Goal: Navigation & Orientation: Find specific page/section

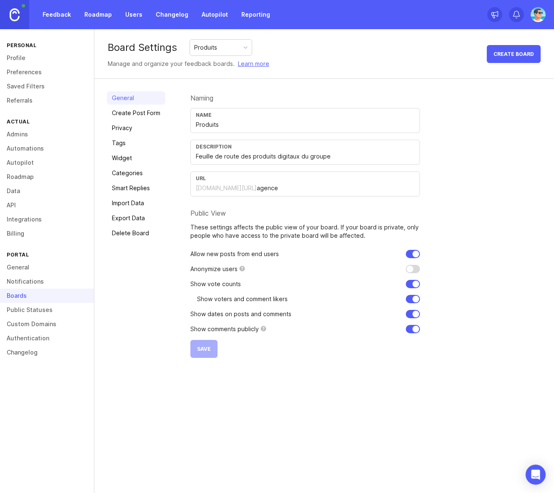
click at [35, 271] on link "General" at bounding box center [47, 267] width 94 height 14
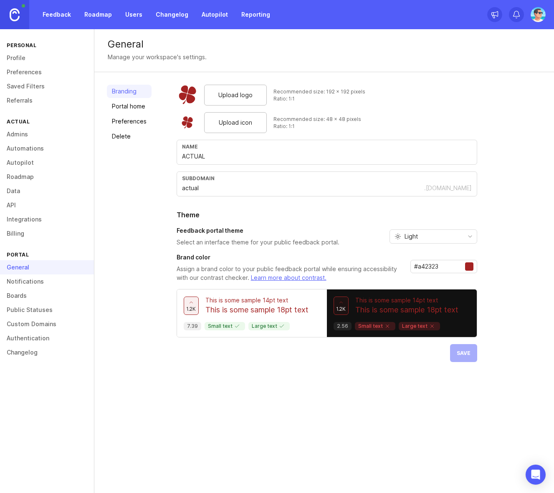
click at [59, 16] on link "Feedback" at bounding box center [57, 14] width 38 height 15
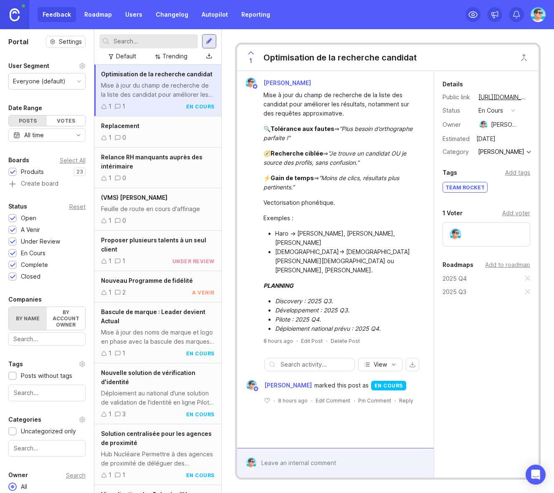
click at [307, 249] on li "[DEMOGRAPHIC_DATA]-> [DEMOGRAPHIC_DATA][PERSON_NAME][DEMOGRAPHIC_DATA] ou [PERS…" at bounding box center [346, 261] width 142 height 28
click at [347, 251] on li "[DEMOGRAPHIC_DATA]-> [DEMOGRAPHIC_DATA][PERSON_NAME][DEMOGRAPHIC_DATA] ou [PERS…" at bounding box center [346, 261] width 142 height 28
click at [343, 297] on li "Discovery : 2025 Q3." at bounding box center [346, 301] width 142 height 9
click at [98, 14] on link "Roadmap" at bounding box center [98, 14] width 38 height 15
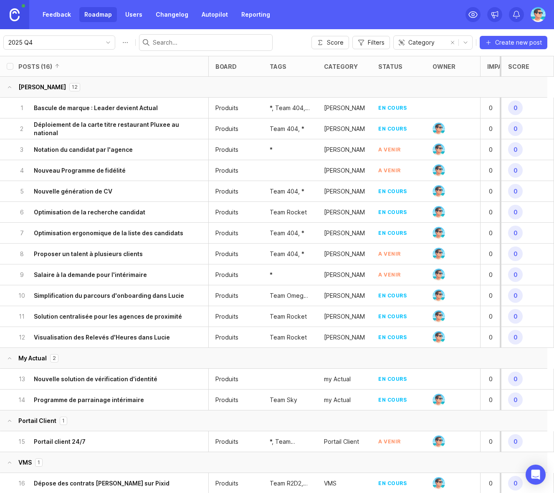
click at [287, 175] on div at bounding box center [290, 170] width 54 height 21
drag, startPoint x: 316, startPoint y: 63, endPoint x: 346, endPoint y: 66, distance: 30.2
click at [346, 66] on div at bounding box center [347, 275] width 5 height 438
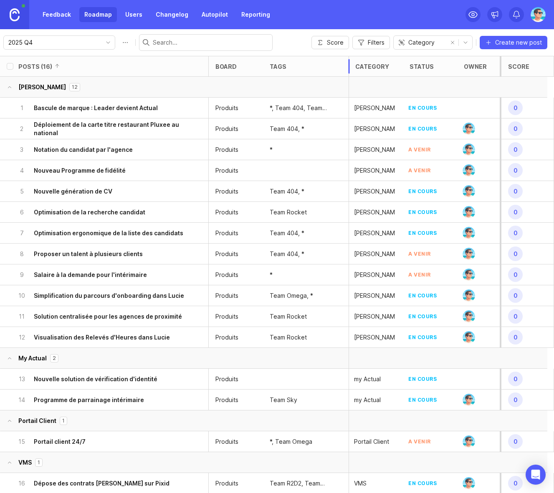
drag, startPoint x: 347, startPoint y: 66, endPoint x: 359, endPoint y: 68, distance: 12.6
click at [359, 68] on div "Posts (16) board tags category status owner Impact Votes Effort Score" at bounding box center [364, 66] width 728 height 21
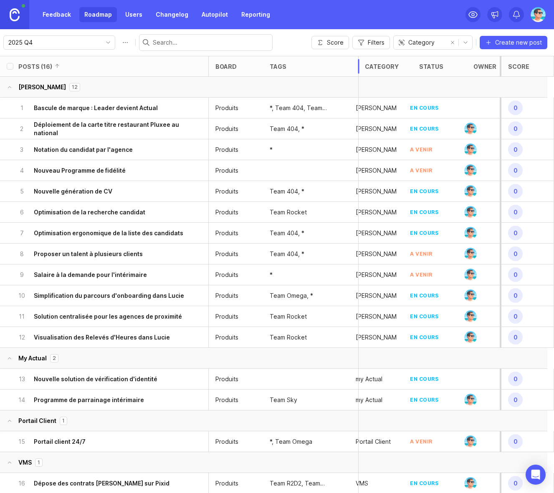
drag, startPoint x: 348, startPoint y: 68, endPoint x: 359, endPoint y: 70, distance: 10.9
click at [359, 70] on div at bounding box center [358, 275] width 5 height 438
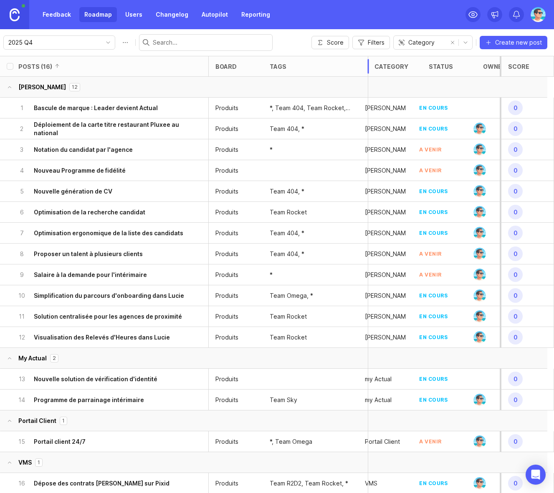
drag, startPoint x: 359, startPoint y: 70, endPoint x: 379, endPoint y: 71, distance: 20.0
click at [371, 71] on div at bounding box center [367, 275] width 5 height 438
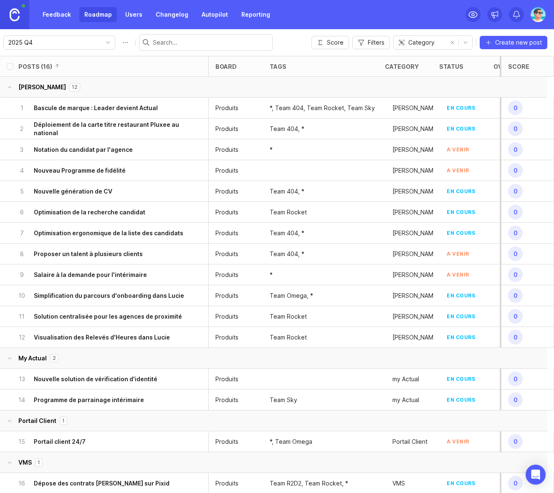
drag, startPoint x: 379, startPoint y: 71, endPoint x: 421, endPoint y: 70, distance: 41.7
click at [417, 70] on div "Posts (16) board tags category status owner Impact Votes Effort Score" at bounding box center [382, 66] width 765 height 21
drag, startPoint x: 378, startPoint y: 65, endPoint x: 325, endPoint y: 72, distance: 53.0
click at [325, 72] on div at bounding box center [325, 275] width 5 height 438
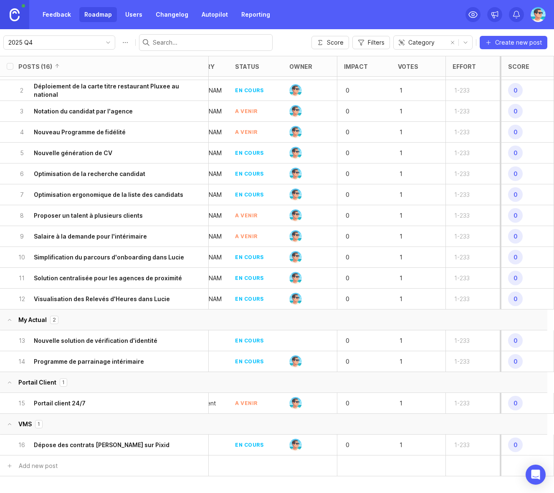
scroll to position [0, 158]
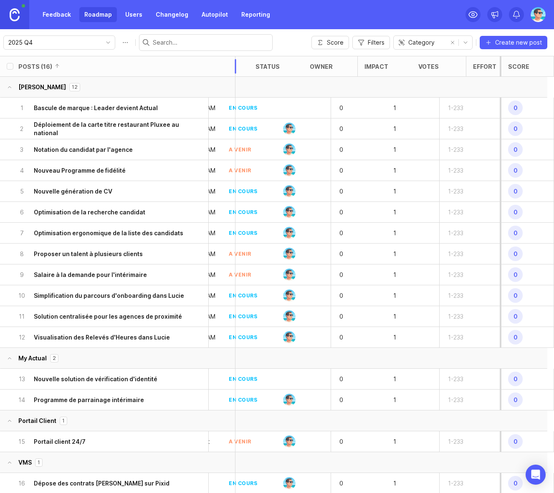
drag, startPoint x: 211, startPoint y: 70, endPoint x: 242, endPoint y: 66, distance: 31.9
click at [238, 66] on div at bounding box center [234, 275] width 5 height 438
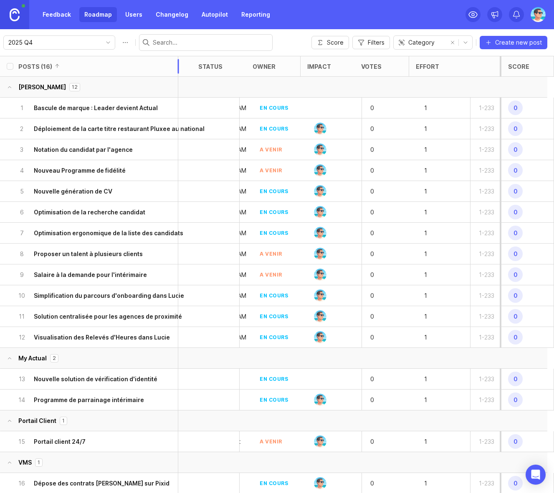
drag, startPoint x: 240, startPoint y: 67, endPoint x: 177, endPoint y: 76, distance: 63.3
click at [177, 76] on div at bounding box center [177, 275] width 5 height 438
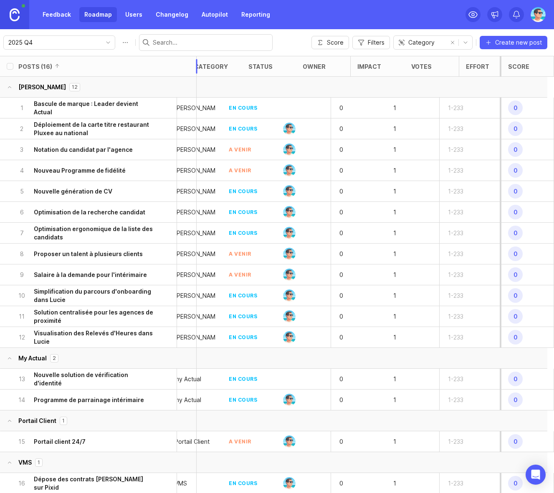
drag, startPoint x: 177, startPoint y: 76, endPoint x: 198, endPoint y: 73, distance: 21.2
click at [198, 73] on div at bounding box center [196, 275] width 5 height 438
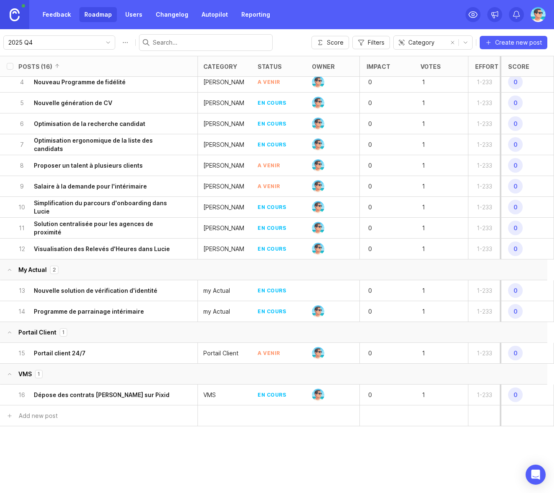
scroll to position [95, 147]
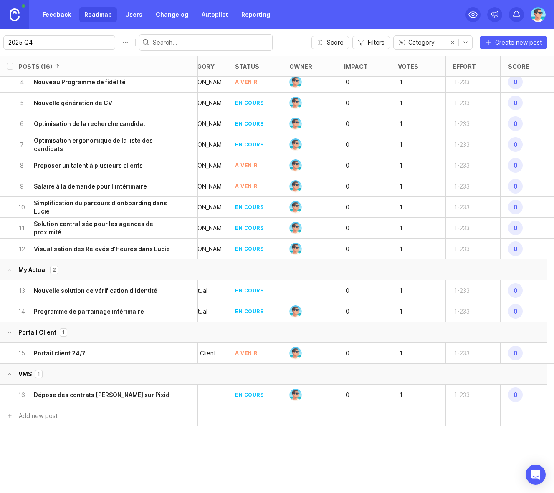
click at [510, 388] on span "0" at bounding box center [515, 395] width 15 height 15
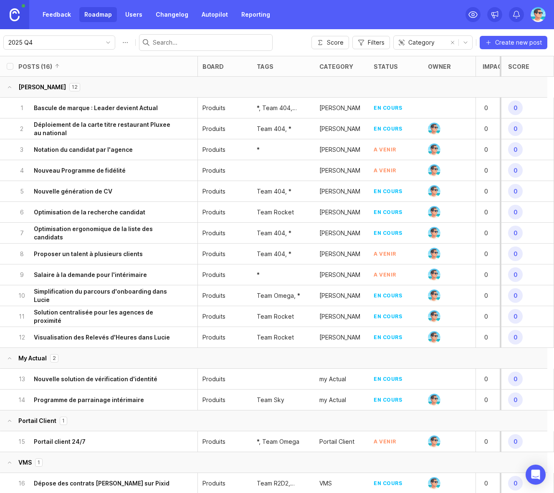
scroll to position [0, 0]
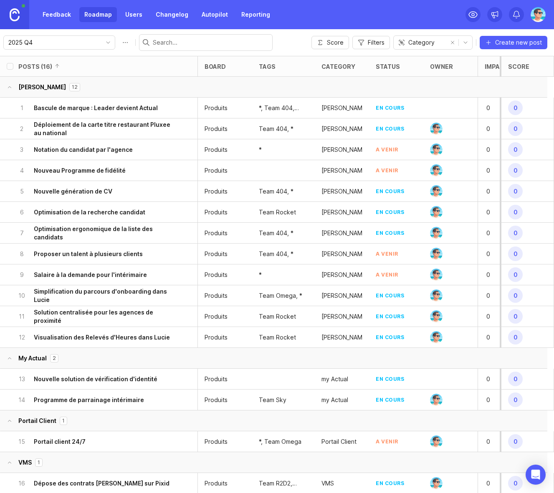
click at [301, 15] on div "Feedback Roadmap Users Changelog Autopilot Reporting" at bounding box center [277, 14] width 554 height 29
